Goal: Information Seeking & Learning: Check status

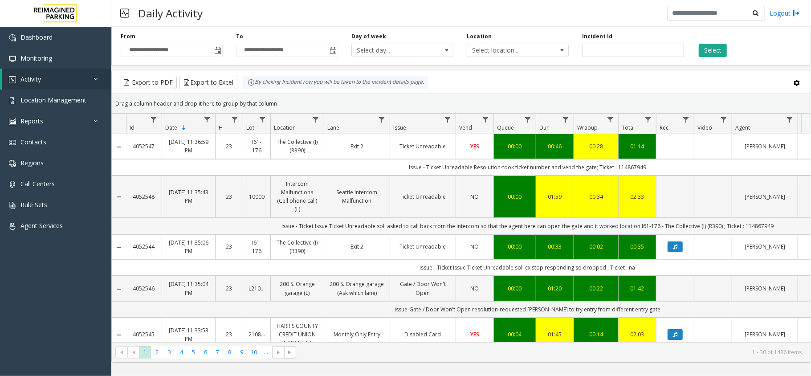
click at [756, 226] on td "Issue - Ticket Issue Ticket Unreadable sol: asked to call back from the interco…" at bounding box center [527, 226] width 803 height 16
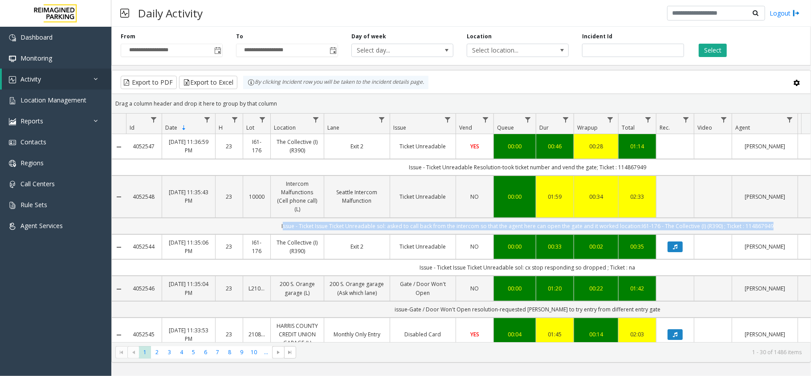
click at [756, 227] on td "Issue - Ticket Issue Ticket Unreadable sol: asked to call back from the interco…" at bounding box center [527, 226] width 803 height 16
click at [777, 225] on td "Issue - Ticket Issue Ticket Unreadable sol: asked to call back from the interco…" at bounding box center [527, 226] width 803 height 16
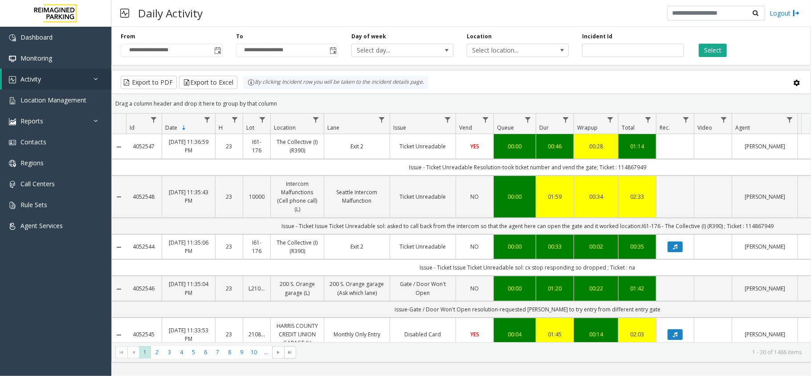
click at [761, 225] on td "Issue - Ticket Issue Ticket Unreadable sol: asked to call back from the interco…" at bounding box center [527, 226] width 803 height 16
copy td "114867949"
drag, startPoint x: 393, startPoint y: 166, endPoint x: 597, endPoint y: 170, distance: 204.1
click at [597, 170] on td "Issue - Ticket Unreadable Resolution-took ticket number and vend the gate; Tick…" at bounding box center [527, 167] width 803 height 16
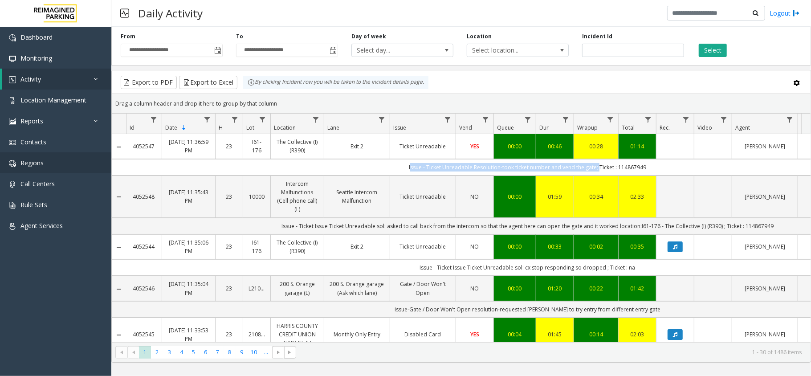
copy td "Issue - Ticket Unreadable Resolution-took ticket number and vend the gate;"
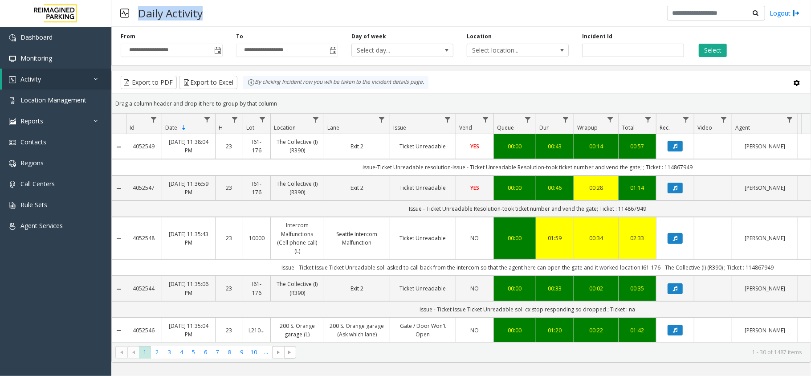
drag, startPoint x: 216, startPoint y: 16, endPoint x: 132, endPoint y: 13, distance: 84.2
click at [132, 18] on div "Daily Activity Logout" at bounding box center [461, 13] width 700 height 27
click at [132, 13] on div "Daily Activity" at bounding box center [161, 13] width 91 height 22
drag, startPoint x: 132, startPoint y: 13, endPoint x: 200, endPoint y: 6, distance: 68.0
click at [200, 6] on div "Daily Activity" at bounding box center [161, 13] width 91 height 22
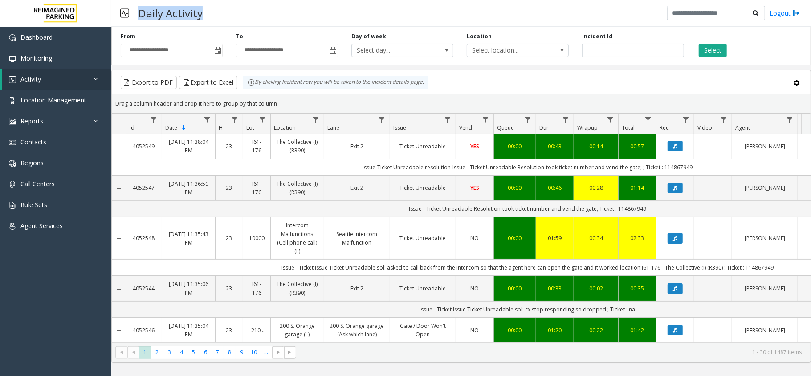
click at [204, 8] on h3 "Daily Activity" at bounding box center [171, 13] width 74 height 22
drag, startPoint x: 208, startPoint y: 17, endPoint x: 120, endPoint y: 15, distance: 87.4
click at [120, 15] on div "Daily Activity Logout" at bounding box center [461, 13] width 700 height 27
click at [176, 20] on h3 "Daily Activity" at bounding box center [171, 13] width 74 height 22
click at [279, 16] on div "Daily Activity Logout" at bounding box center [461, 13] width 700 height 27
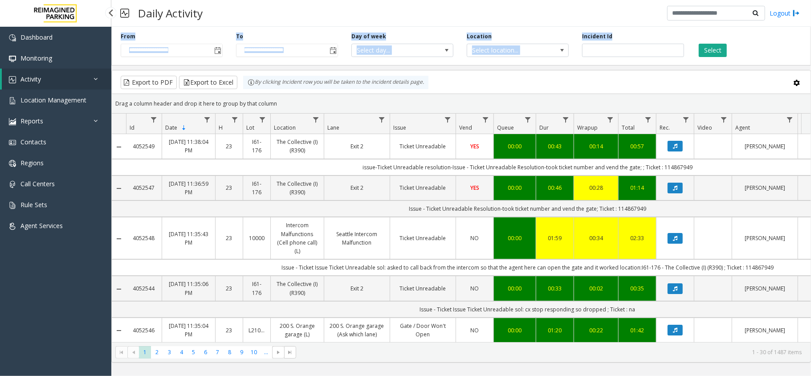
drag, startPoint x: 117, startPoint y: 39, endPoint x: 644, endPoint y: 35, distance: 527.5
click at [644, 35] on div "**********" at bounding box center [461, 44] width 700 height 42
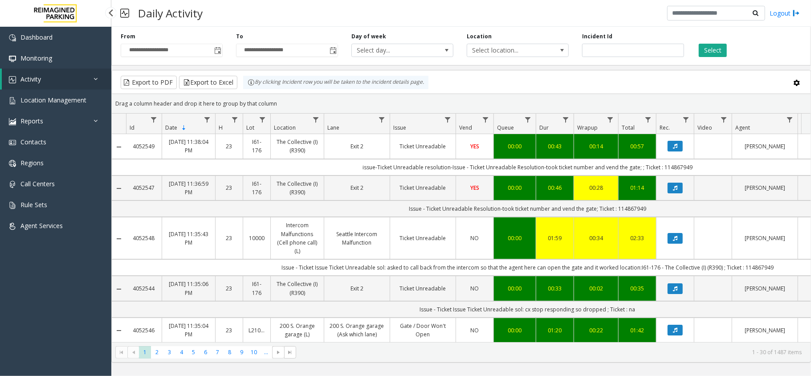
click at [644, 35] on div "Incident Id" at bounding box center [633, 45] width 115 height 25
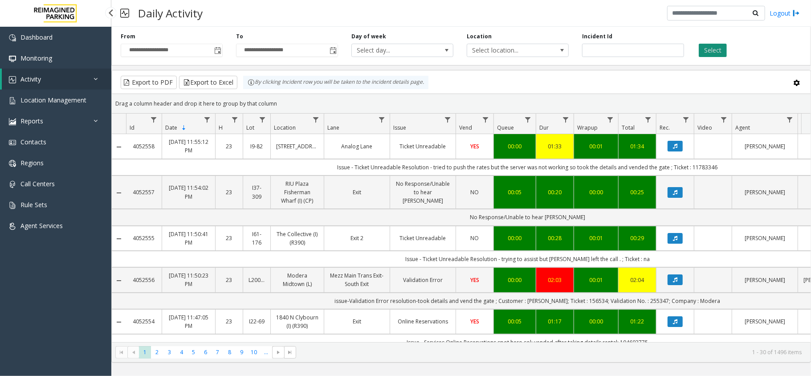
click at [708, 54] on button "Select" at bounding box center [713, 50] width 28 height 13
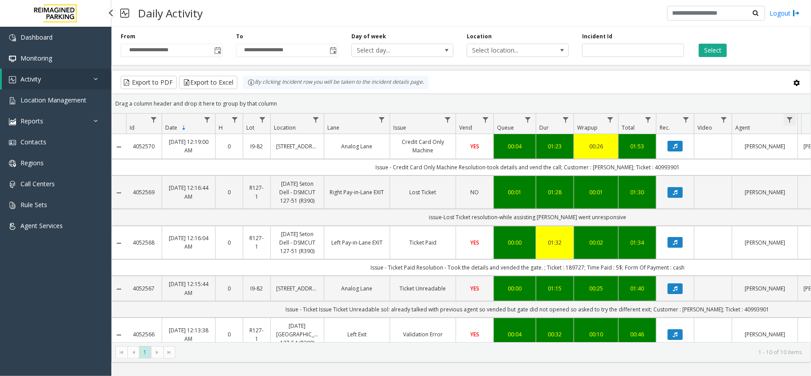
click at [788, 120] on span "Data table" at bounding box center [789, 119] width 7 height 7
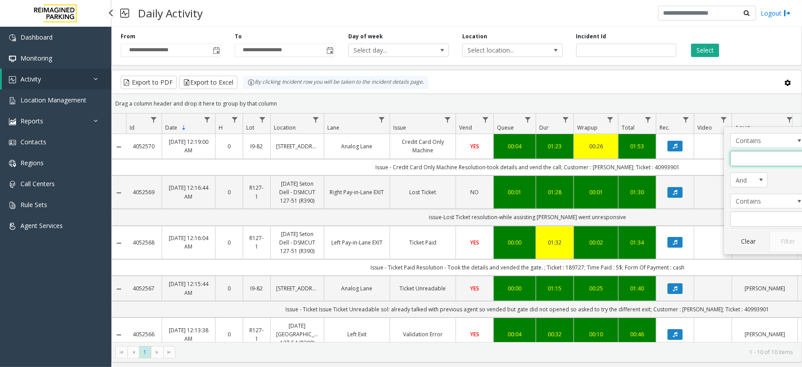
click at [754, 163] on input "Agent Filter" at bounding box center [769, 158] width 76 height 15
type input "**"
click at [786, 239] on button "Filter" at bounding box center [788, 242] width 37 height 20
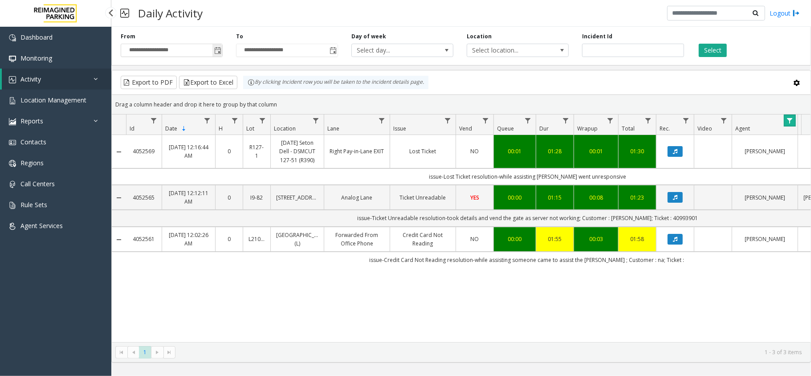
click at [216, 48] on span "Toggle popup" at bounding box center [217, 50] width 7 height 7
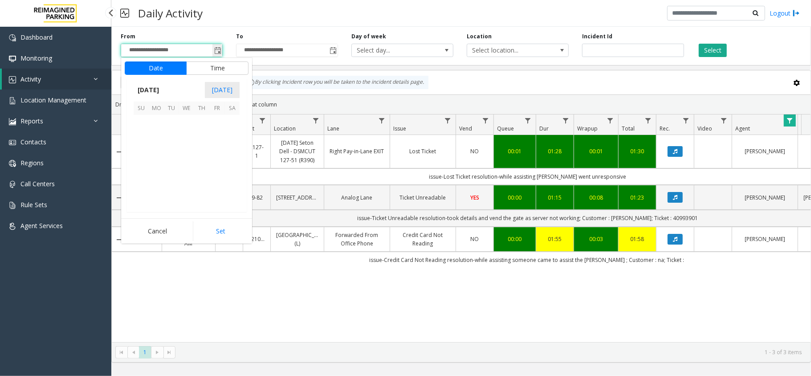
scroll to position [159794, 0]
click at [143, 150] on span "10" at bounding box center [141, 152] width 15 height 15
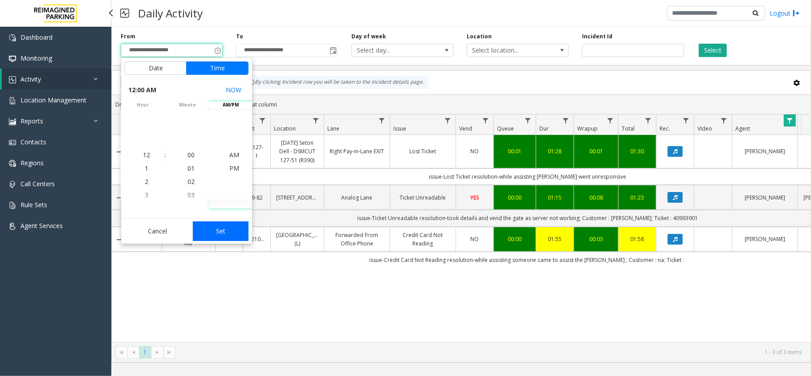
click at [226, 232] on button "Set" at bounding box center [221, 231] width 56 height 20
type input "**********"
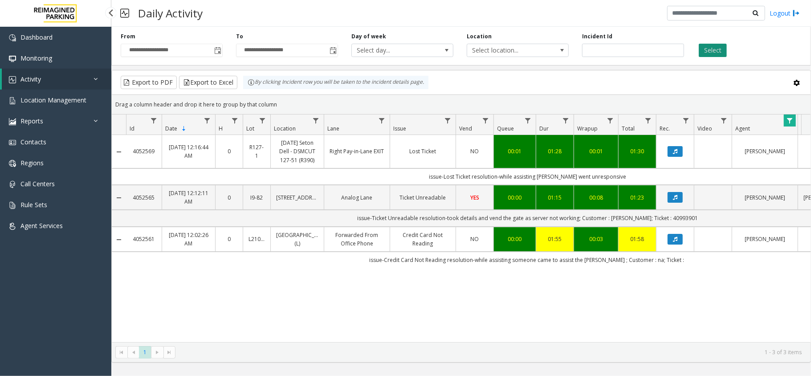
click at [704, 52] on button "Select" at bounding box center [713, 50] width 28 height 13
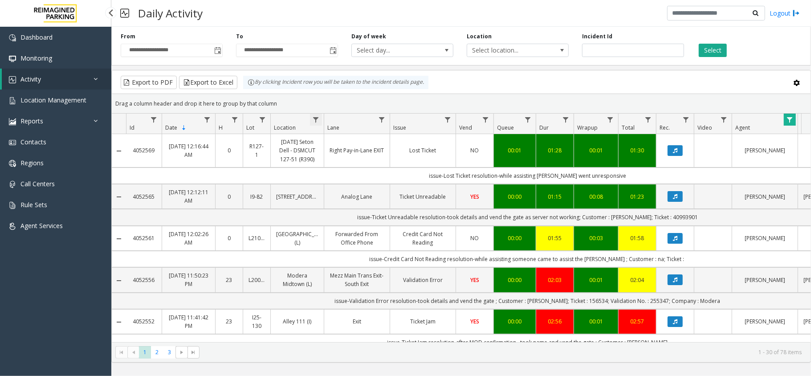
click at [317, 121] on span "Data table" at bounding box center [315, 119] width 7 height 7
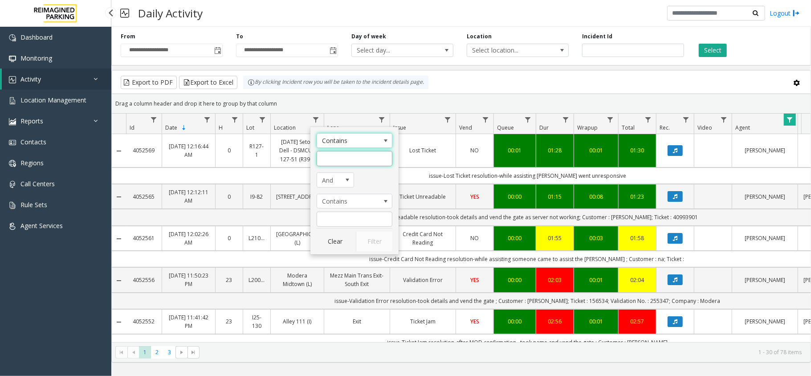
click at [330, 155] on input "Location Filter" at bounding box center [355, 158] width 76 height 15
type input "***"
click at [379, 246] on button "Filter" at bounding box center [374, 242] width 37 height 20
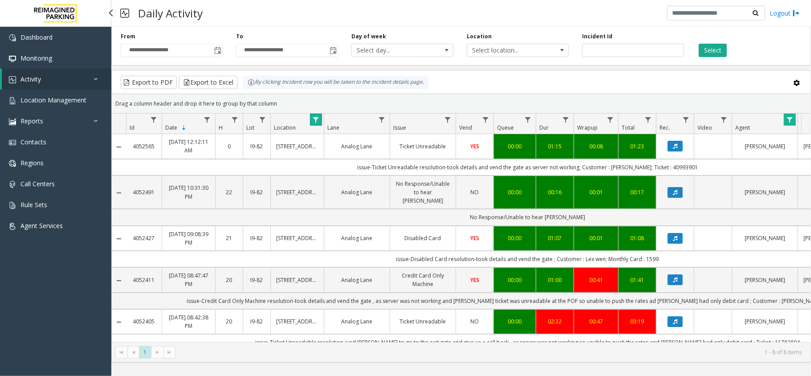
click at [789, 118] on span "Data table" at bounding box center [789, 119] width 7 height 7
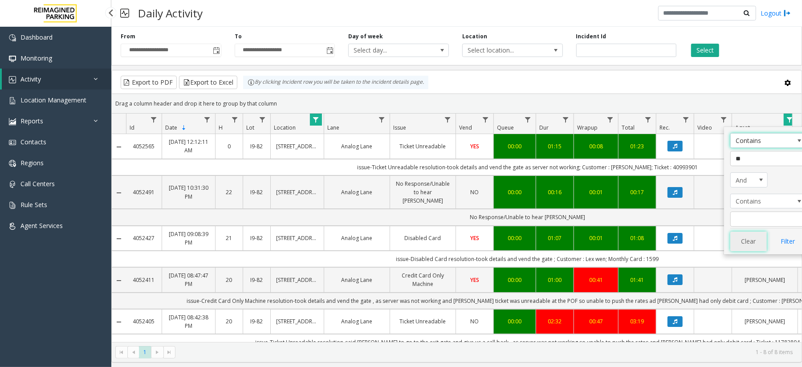
click at [749, 239] on button "Clear" at bounding box center [749, 242] width 37 height 20
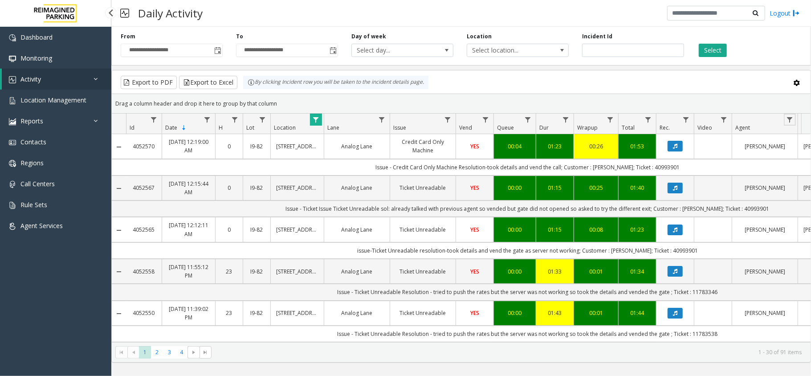
click at [319, 118] on span "Data table" at bounding box center [315, 119] width 7 height 7
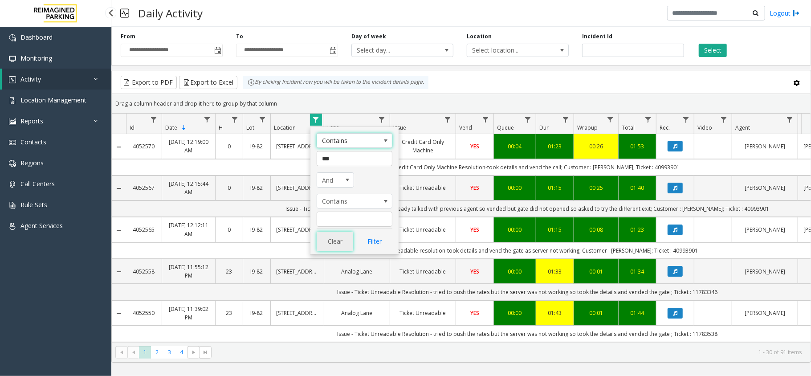
click at [333, 245] on button "Clear" at bounding box center [335, 242] width 37 height 20
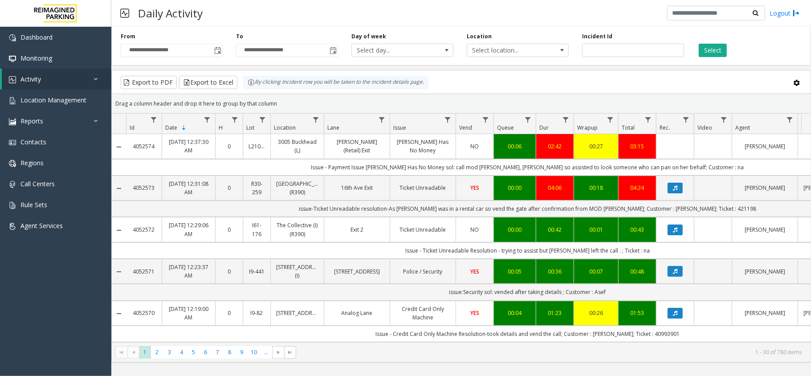
click at [236, 18] on div "Daily Activity Logout" at bounding box center [461, 13] width 700 height 27
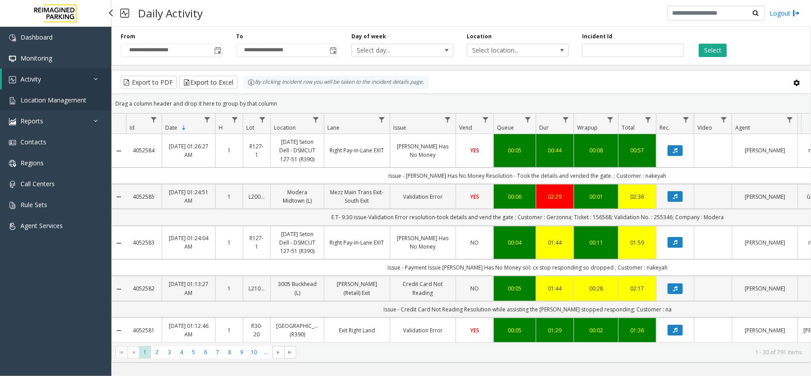
click at [68, 100] on span "Location Management" at bounding box center [53, 100] width 66 height 8
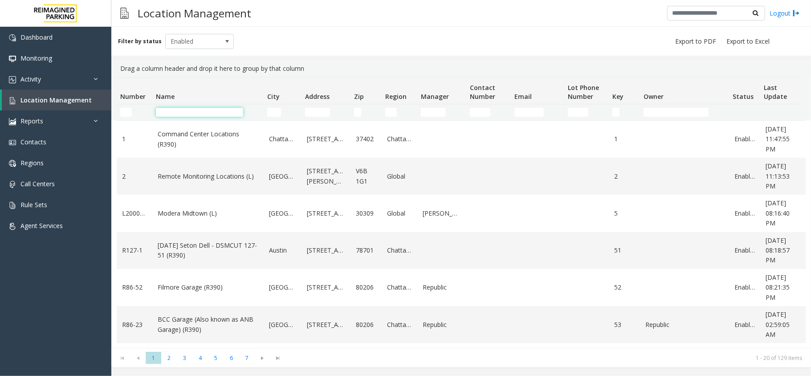
click at [199, 116] on input "Name Filter" at bounding box center [199, 112] width 87 height 9
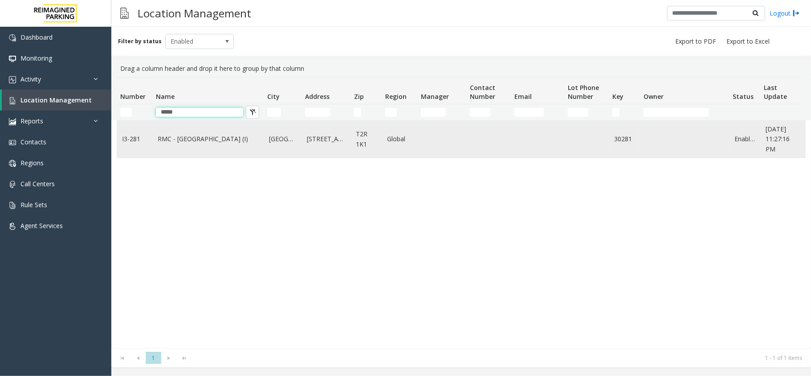
type input "*****"
click at [192, 137] on link "RMC - [GEOGRAPHIC_DATA] (I)" at bounding box center [208, 139] width 101 height 10
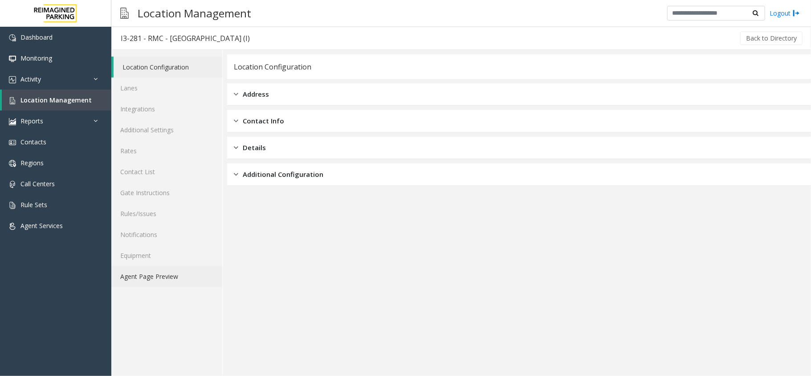
click at [181, 272] on link "Agent Page Preview" at bounding box center [166, 276] width 111 height 21
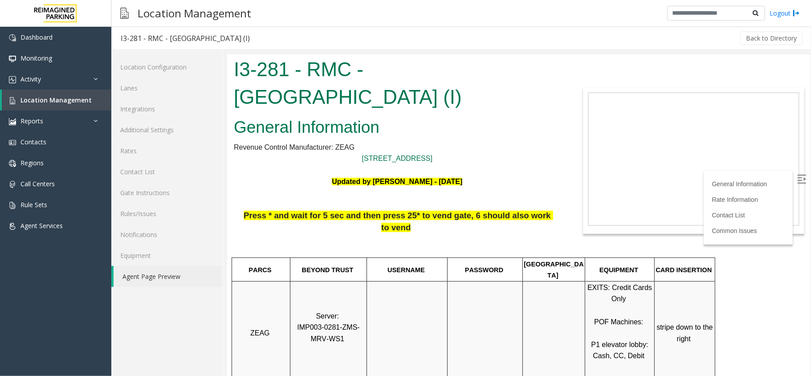
scroll to position [297, 0]
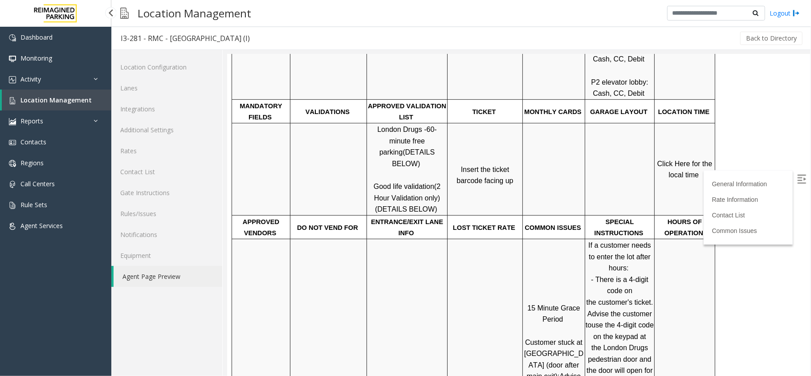
click at [50, 107] on link "Location Management" at bounding box center [57, 100] width 110 height 21
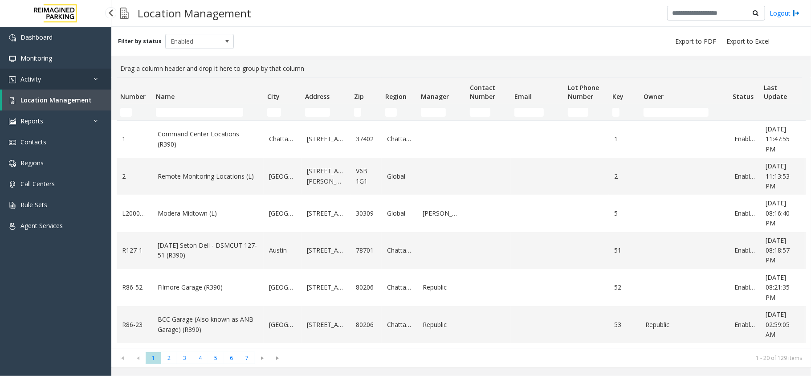
click at [81, 77] on link "Activity" at bounding box center [55, 79] width 111 height 21
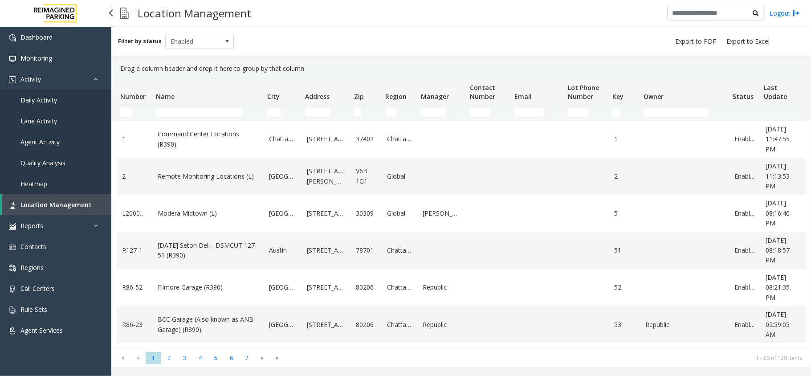
click at [66, 95] on link "Daily Activity" at bounding box center [55, 100] width 111 height 21
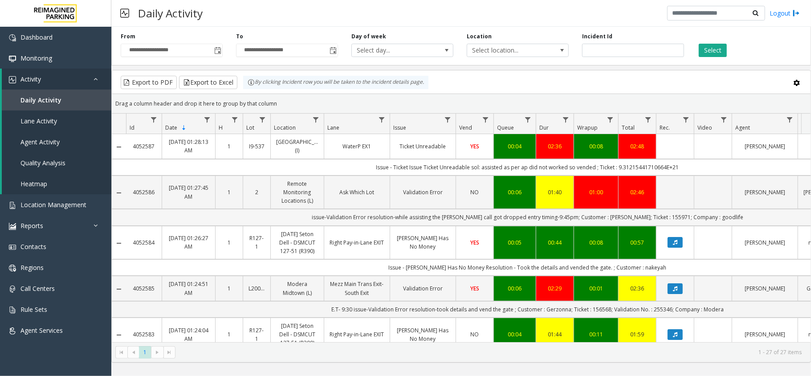
click at [649, 220] on td "issue-Validation Error resolution-while assisting the [PERSON_NAME] call got dr…" at bounding box center [527, 217] width 803 height 16
copy td "155971"
click at [699, 220] on td "issue-Validation Error resolution-while assisting the [PERSON_NAME] call got dr…" at bounding box center [527, 217] width 803 height 16
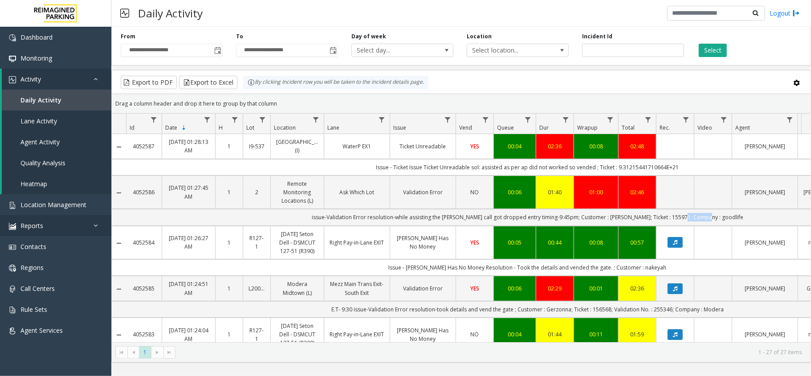
copy td "goodlife"
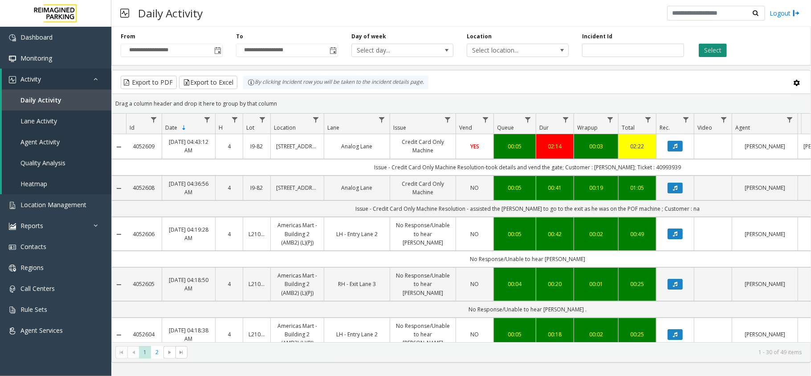
click at [713, 51] on button "Select" at bounding box center [713, 50] width 28 height 13
drag, startPoint x: 234, startPoint y: 12, endPoint x: 225, endPoint y: 21, distance: 12.6
click at [127, 14] on div "Daily Activity Logout" at bounding box center [461, 13] width 700 height 27
click at [287, 17] on div "Daily Activity Logout" at bounding box center [461, 13] width 700 height 27
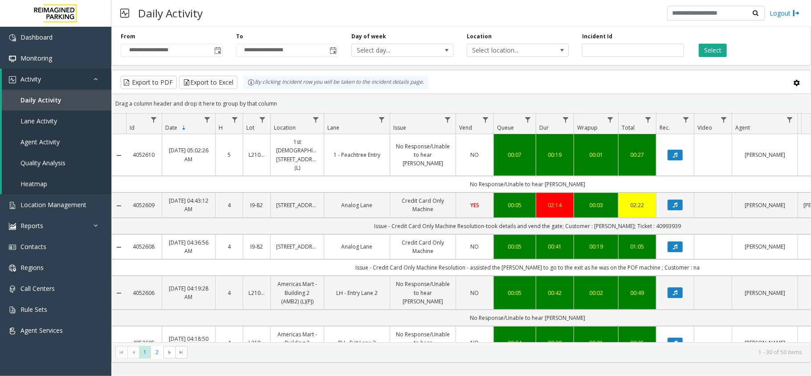
click at [227, 20] on div "Daily Activity Logout" at bounding box center [461, 13] width 700 height 27
